Goal: Task Accomplishment & Management: Manage account settings

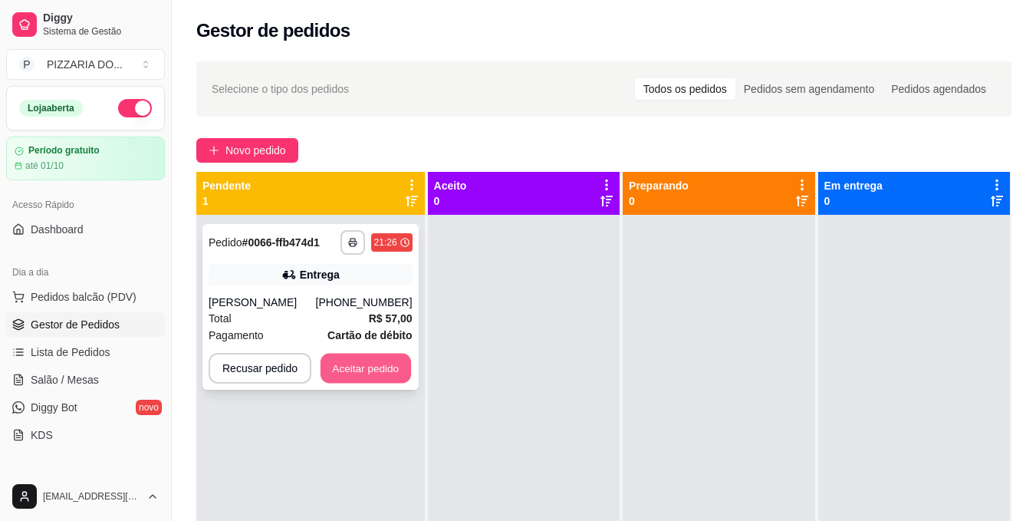
click at [346, 381] on button "Aceitar pedido" at bounding box center [366, 369] width 91 height 30
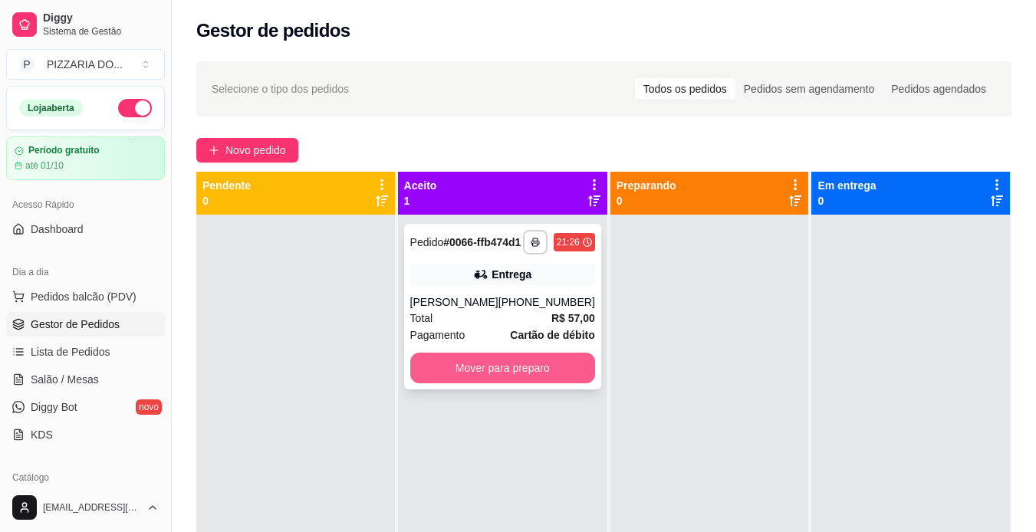
click at [463, 384] on button "Mover para preparo" at bounding box center [502, 368] width 185 height 31
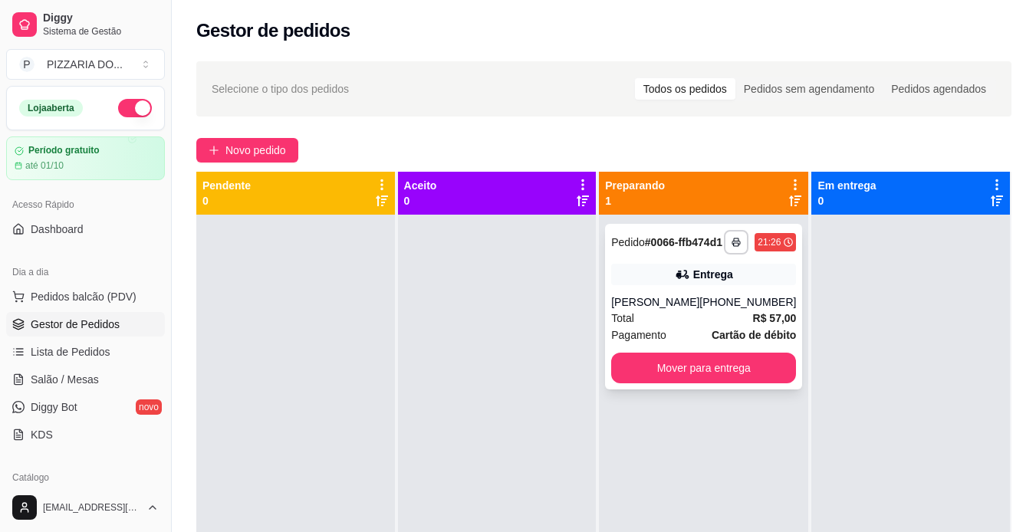
click at [673, 327] on div "Total R$ 57,00" at bounding box center [703, 318] width 185 height 17
click at [736, 384] on button "Mover para entrega" at bounding box center [703, 368] width 185 height 31
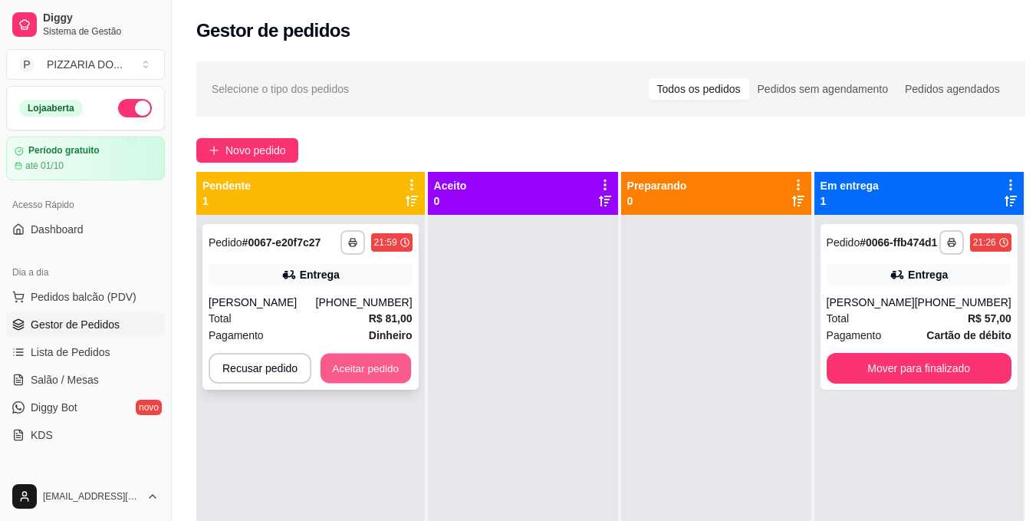
click at [364, 371] on button "Aceitar pedido" at bounding box center [366, 369] width 91 height 30
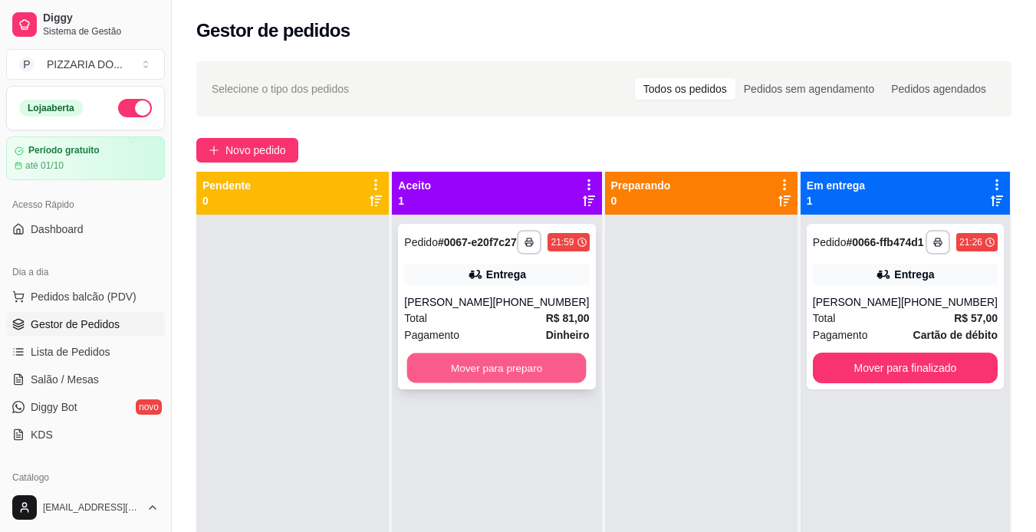
click at [507, 384] on button "Mover para preparo" at bounding box center [496, 369] width 179 height 30
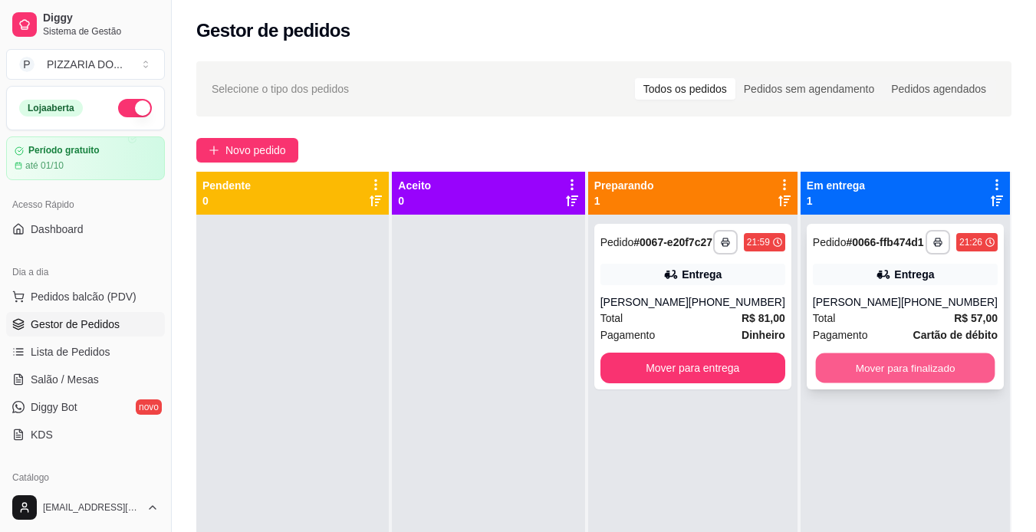
click at [865, 384] on button "Mover para finalizado" at bounding box center [904, 369] width 179 height 30
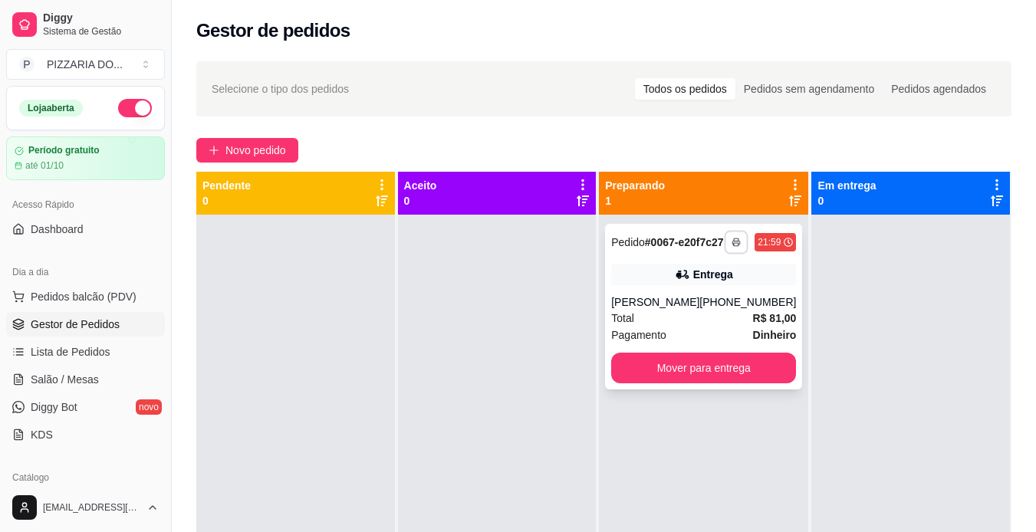
click at [733, 244] on icon "button" at bounding box center [737, 242] width 9 height 9
click at [679, 303] on button "IMPRESSORA" at bounding box center [684, 302] width 111 height 25
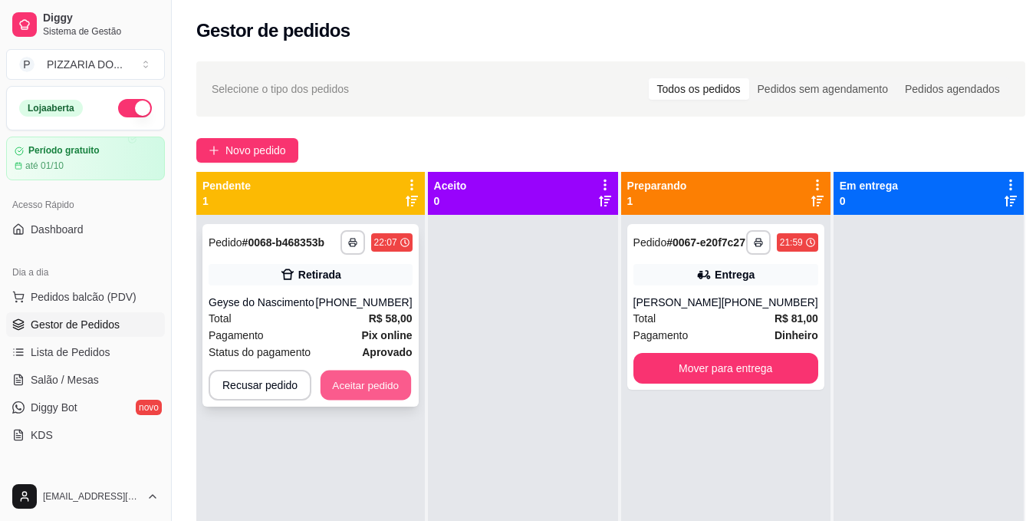
click at [364, 384] on button "Aceitar pedido" at bounding box center [366, 386] width 91 height 30
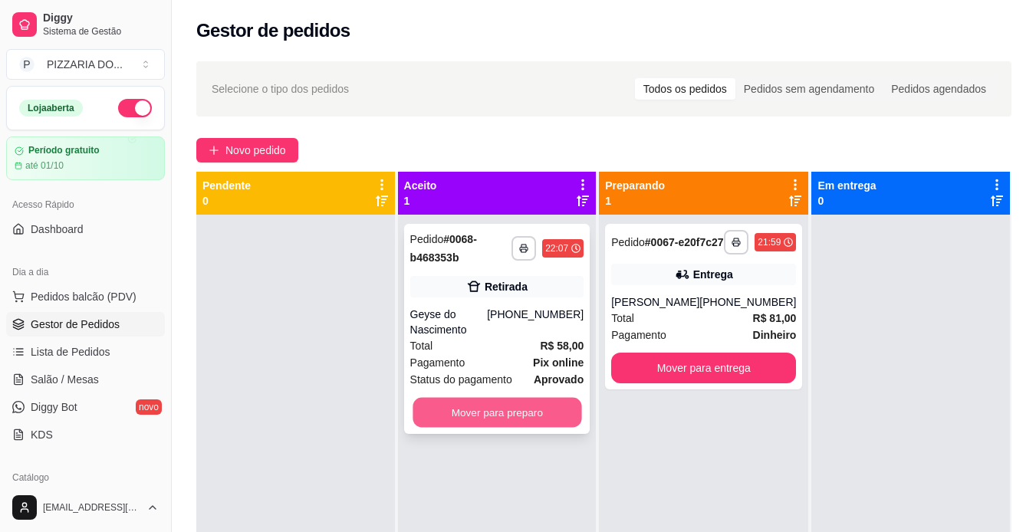
click at [487, 420] on button "Mover para preparo" at bounding box center [497, 413] width 169 height 30
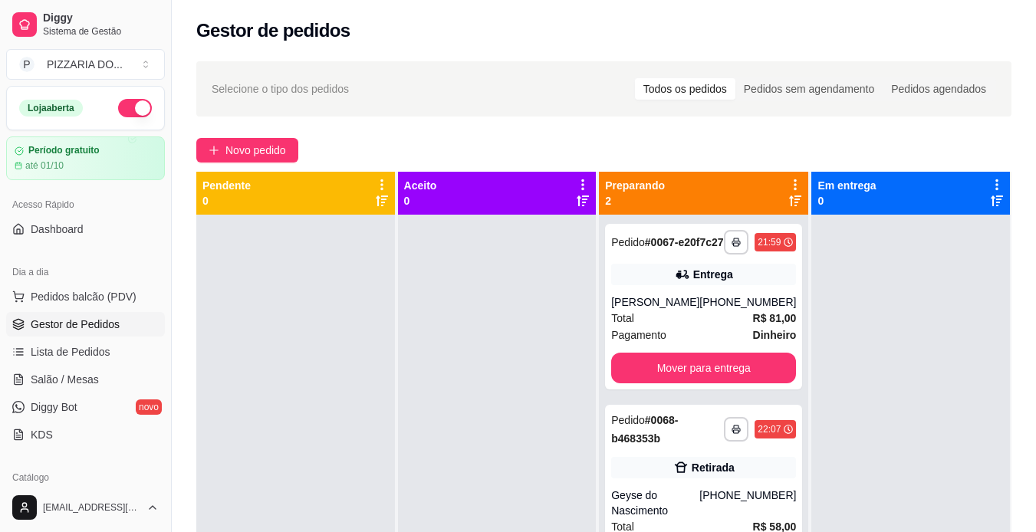
click at [794, 512] on div "**********" at bounding box center [703, 481] width 209 height 532
drag, startPoint x: 794, startPoint y: 512, endPoint x: 768, endPoint y: 529, distance: 31.5
click at [768, 520] on div "**********" at bounding box center [703, 481] width 209 height 532
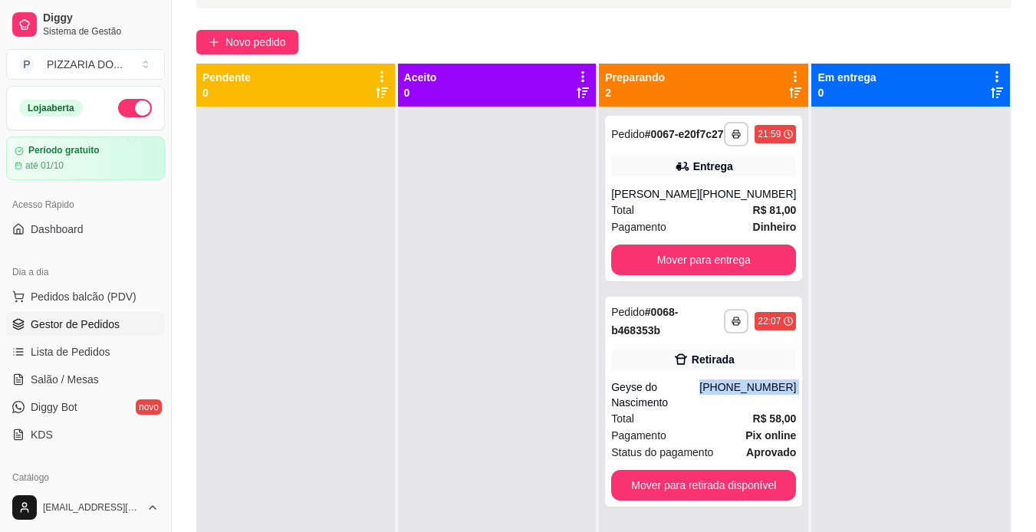
scroll to position [123, 0]
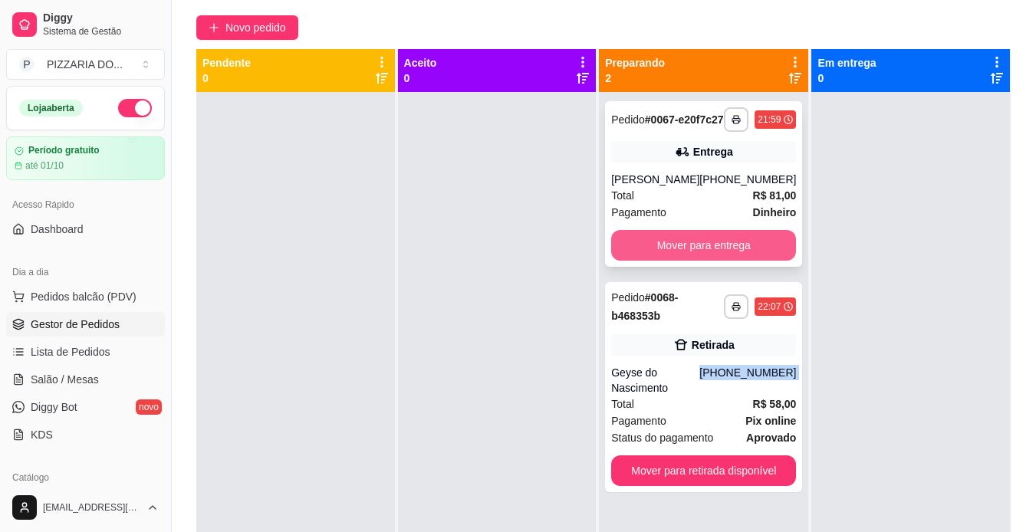
click at [687, 261] on button "Mover para entrega" at bounding box center [703, 245] width 185 height 31
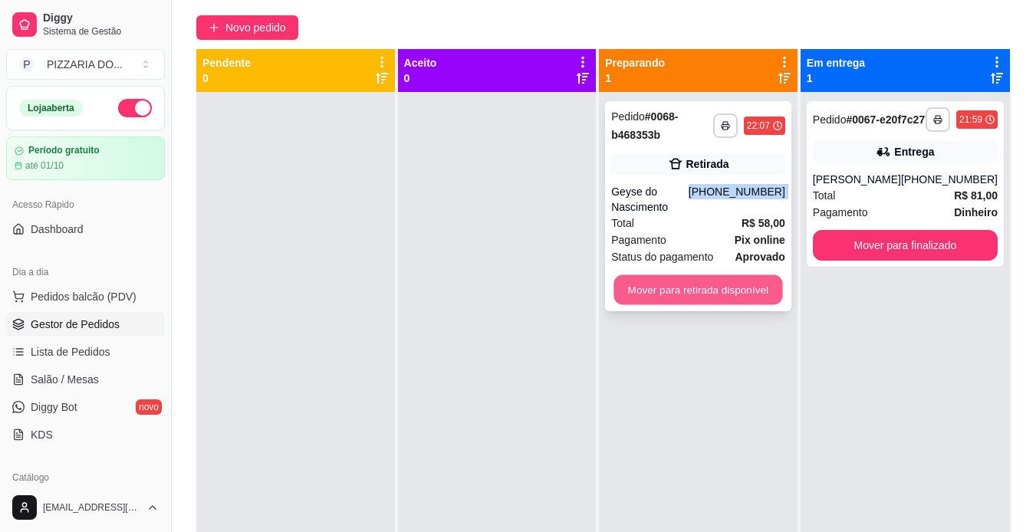
click at [719, 301] on button "Mover para retirada disponível" at bounding box center [698, 290] width 169 height 30
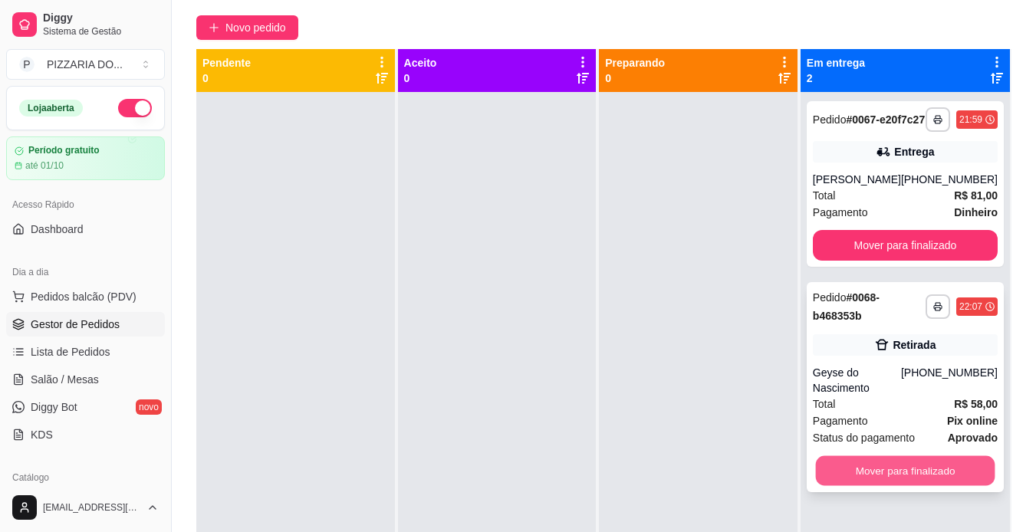
click at [858, 486] on button "Mover para finalizado" at bounding box center [904, 471] width 179 height 30
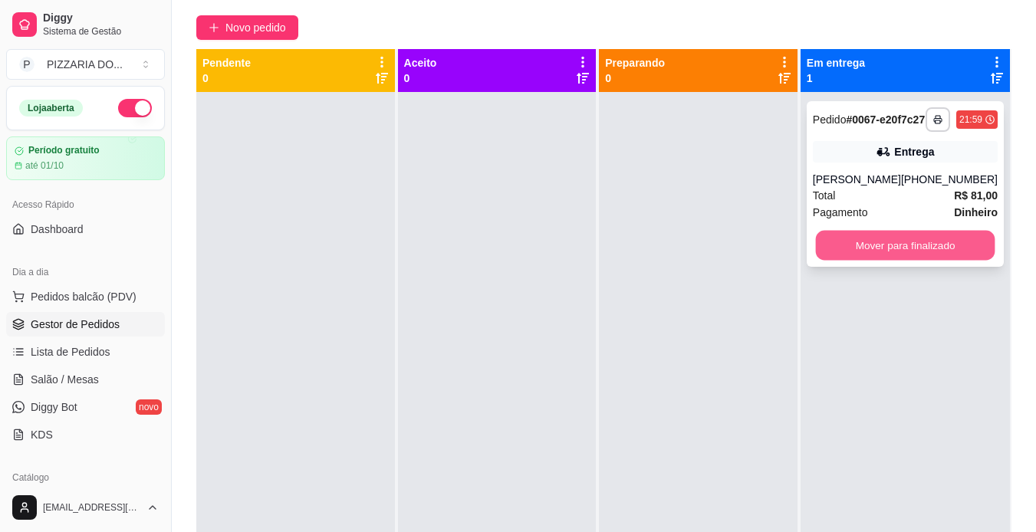
click at [886, 261] on button "Mover para finalizado" at bounding box center [904, 246] width 179 height 30
